Goal: Check status: Check status

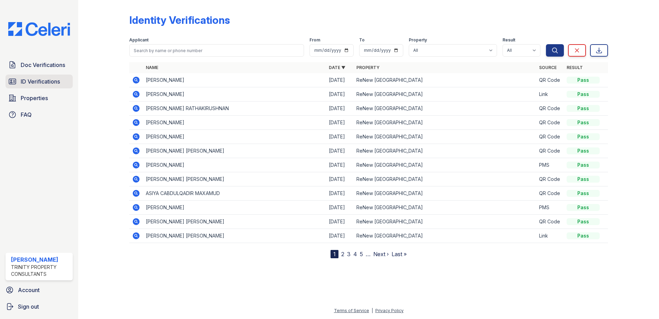
click at [30, 81] on span "ID Verifications" at bounding box center [40, 81] width 39 height 8
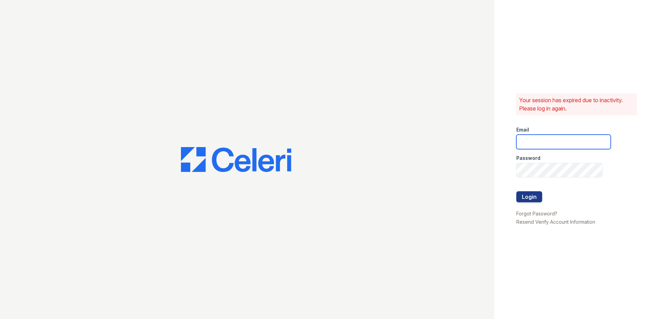
click at [577, 144] on input "email" at bounding box center [563, 141] width 94 height 14
type input "[PERSON_NAME][EMAIL_ADDRESS][PERSON_NAME][DOMAIN_NAME]"
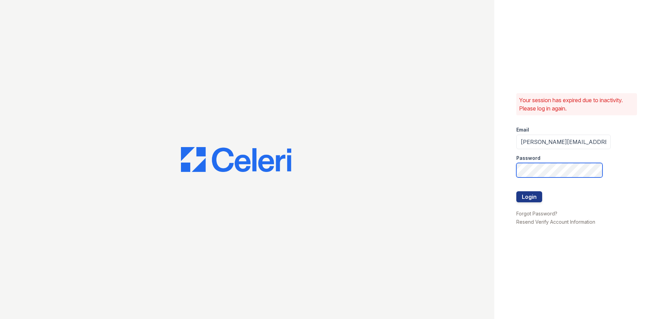
click at [422, 191] on div "Your session has expired due to inactivity. Please log in again. Email [PERSON_…" at bounding box center [329, 159] width 659 height 319
click at [516, 191] on button "Login" at bounding box center [529, 196] width 26 height 11
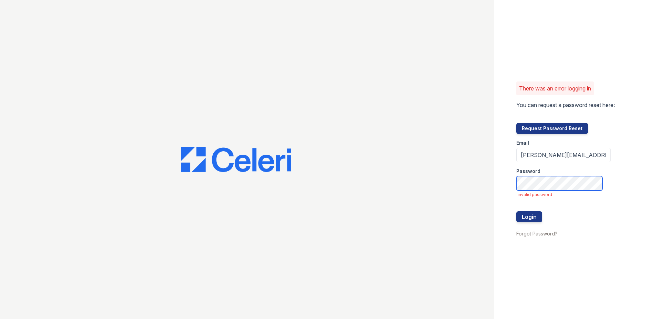
click at [516, 211] on button "Login" at bounding box center [529, 216] width 26 height 11
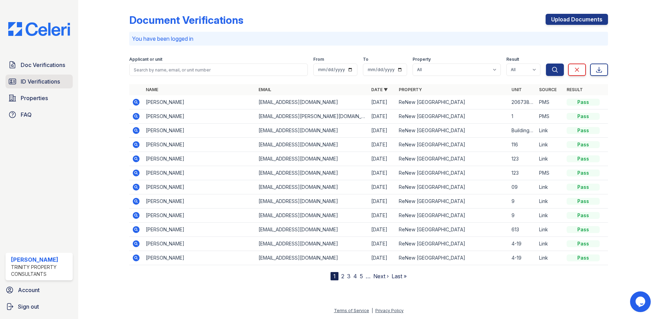
click at [45, 83] on span "ID Verifications" at bounding box center [40, 81] width 39 height 8
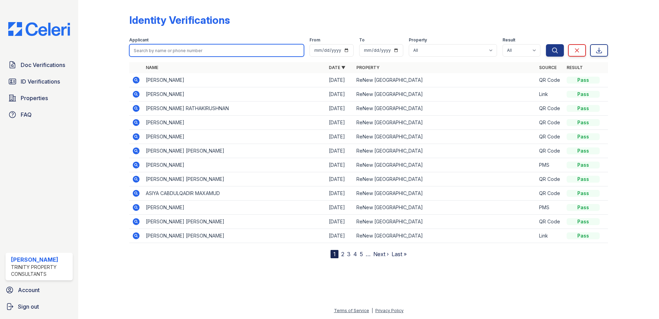
click at [177, 52] on input "search" at bounding box center [216, 50] width 175 height 12
type input "Alycia"
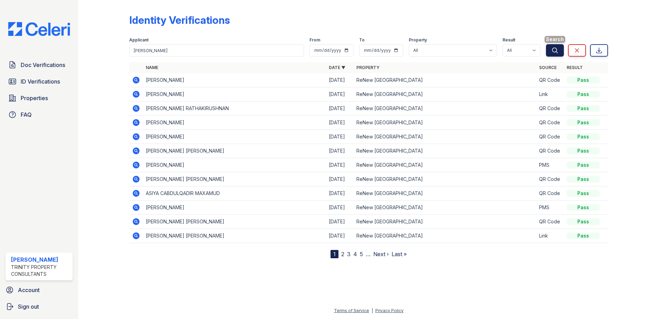
click at [558, 50] on icon "submit" at bounding box center [555, 50] width 7 height 7
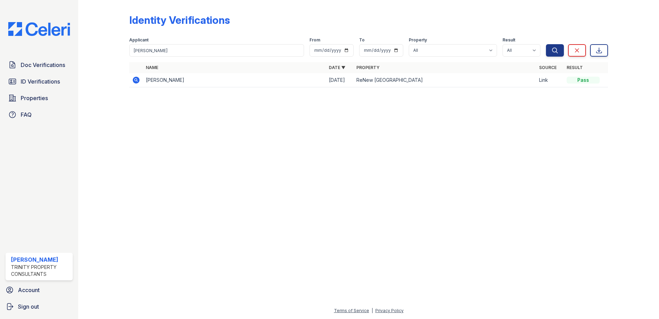
click at [136, 79] on icon at bounding box center [136, 80] width 2 height 2
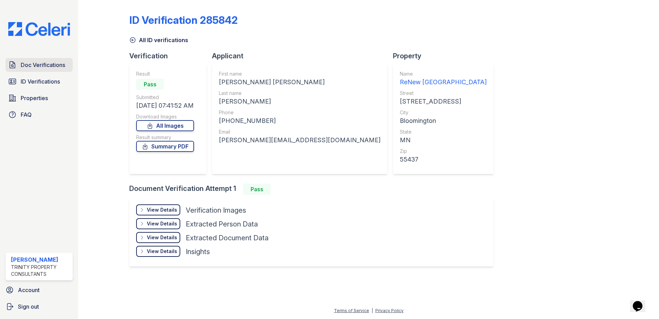
click at [34, 68] on span "Doc Verifications" at bounding box center [43, 65] width 44 height 8
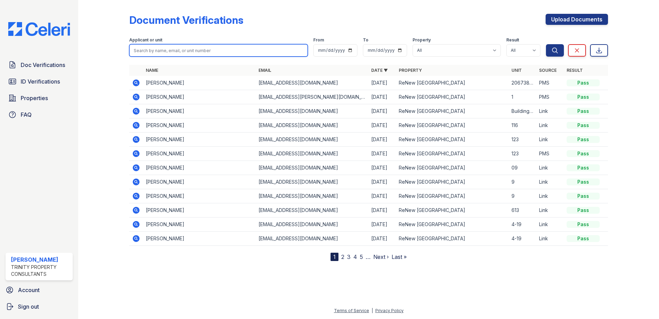
click at [152, 47] on input "search" at bounding box center [218, 50] width 179 height 12
type input "Alycia"
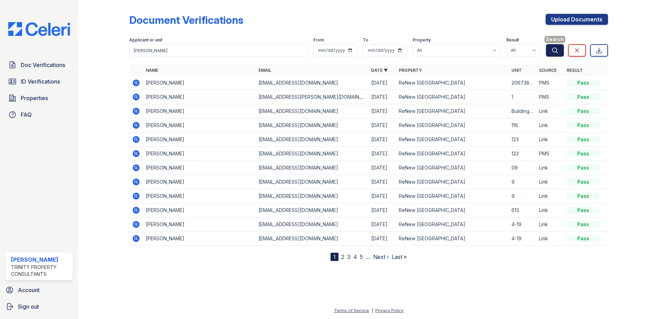
click at [556, 50] on icon "submit" at bounding box center [555, 50] width 7 height 7
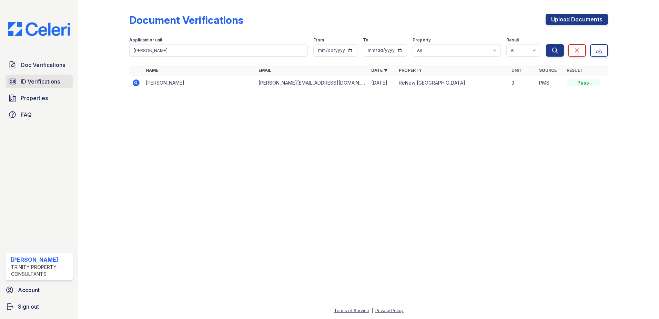
drag, startPoint x: 48, startPoint y: 81, endPoint x: 54, endPoint y: 77, distance: 7.4
click at [48, 81] on span "ID Verifications" at bounding box center [40, 81] width 39 height 8
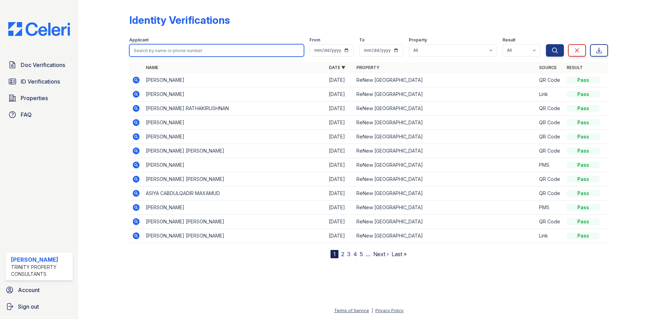
click at [151, 50] on input "search" at bounding box center [216, 50] width 175 height 12
type input "Jaycob"
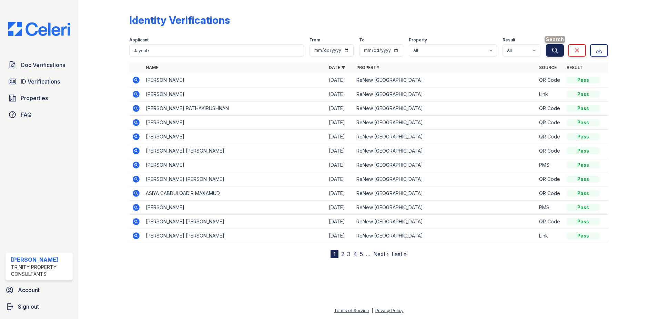
click at [557, 51] on icon "submit" at bounding box center [555, 50] width 5 height 5
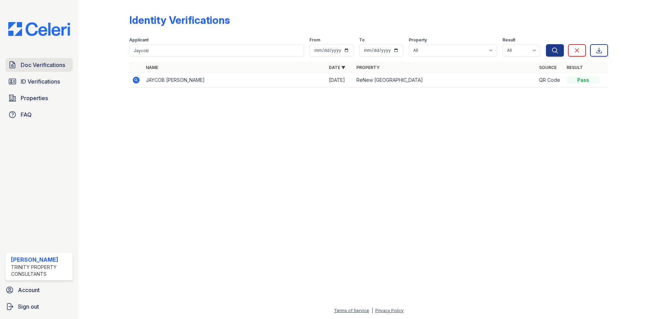
click at [54, 63] on span "Doc Verifications" at bounding box center [43, 65] width 44 height 8
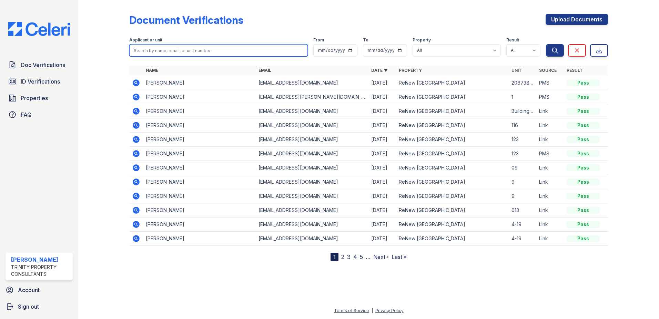
click at [141, 50] on input "search" at bounding box center [218, 50] width 179 height 12
type input "Jaycob"
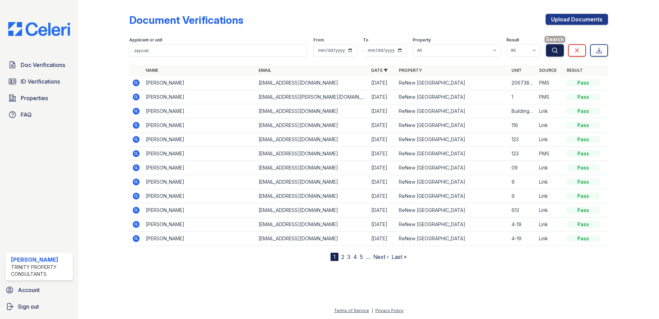
click at [552, 54] on button "Search" at bounding box center [555, 50] width 18 height 12
